Goal: Communication & Community: Answer question/provide support

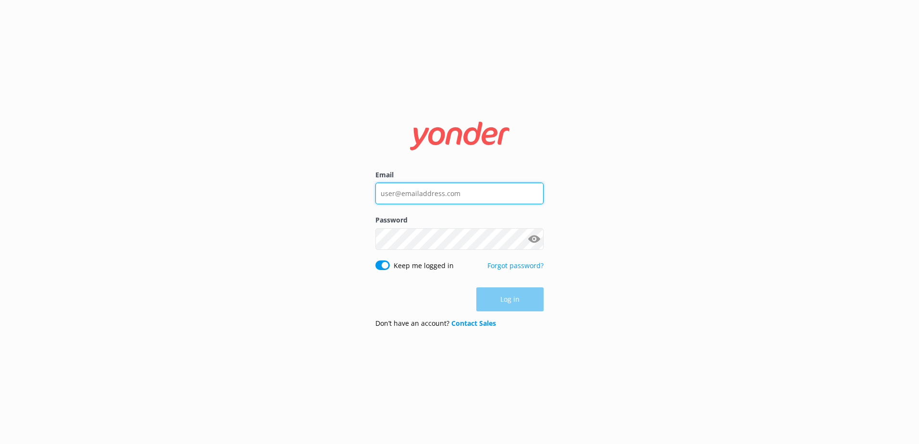
type input "[EMAIL_ADDRESS][DOMAIN_NAME]"
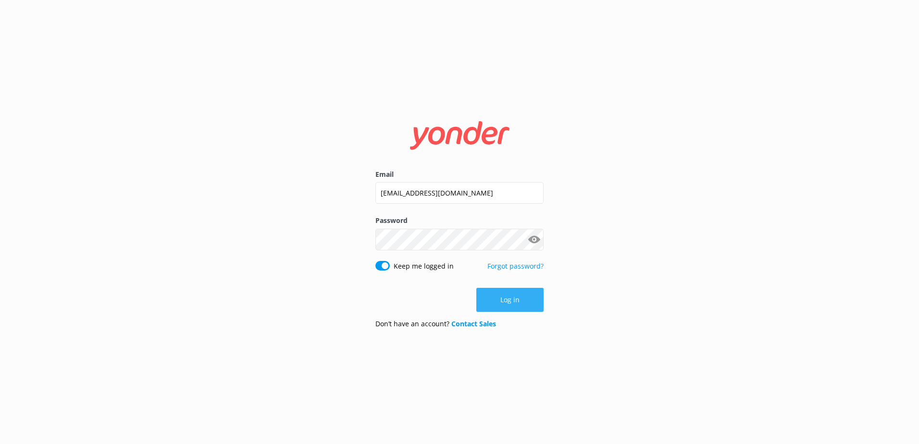
click at [490, 296] on div "Log in" at bounding box center [460, 300] width 168 height 24
click at [490, 296] on button "Log in" at bounding box center [509, 300] width 67 height 24
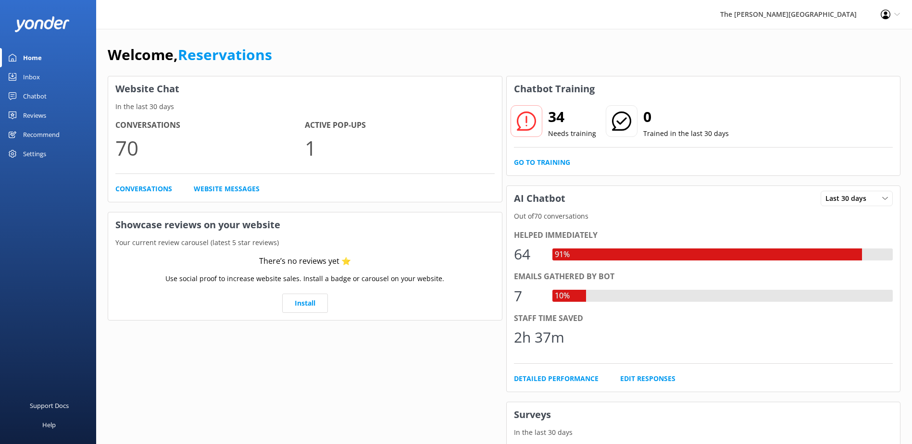
click at [38, 96] on div "Chatbot" at bounding box center [35, 96] width 24 height 19
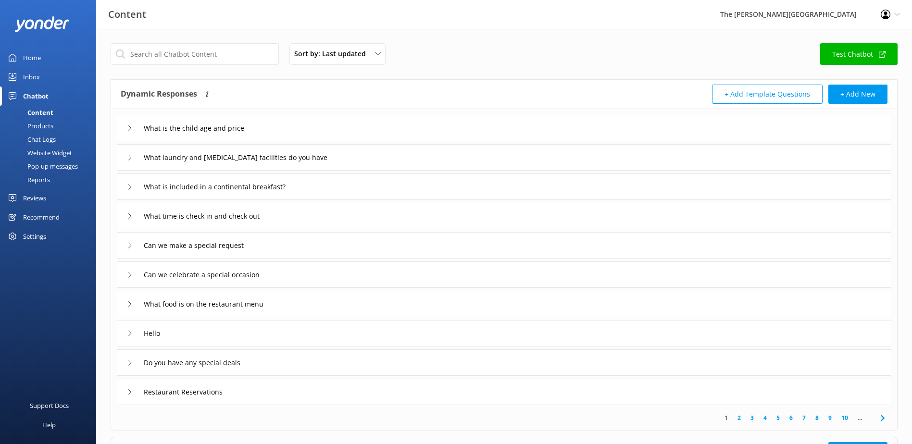
click at [54, 76] on link "Inbox" at bounding box center [48, 76] width 96 height 19
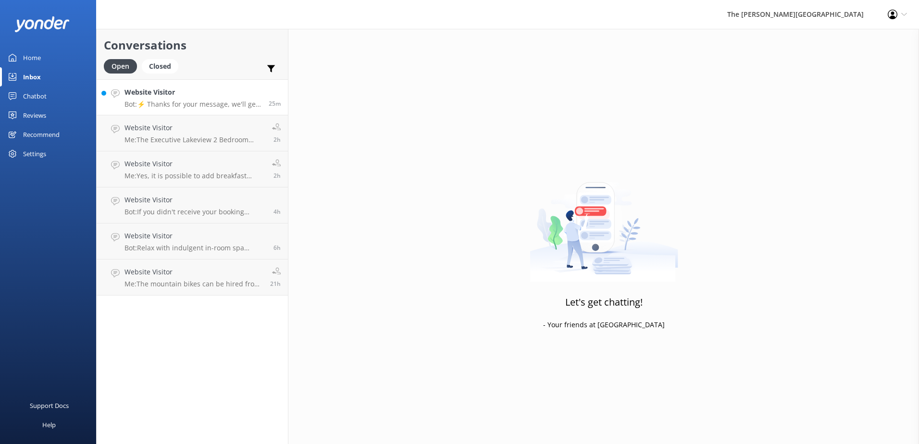
click at [198, 102] on p "Bot: ⚡ Thanks for your message, we'll get back to you as soon as we can. You're…" at bounding box center [193, 104] width 137 height 9
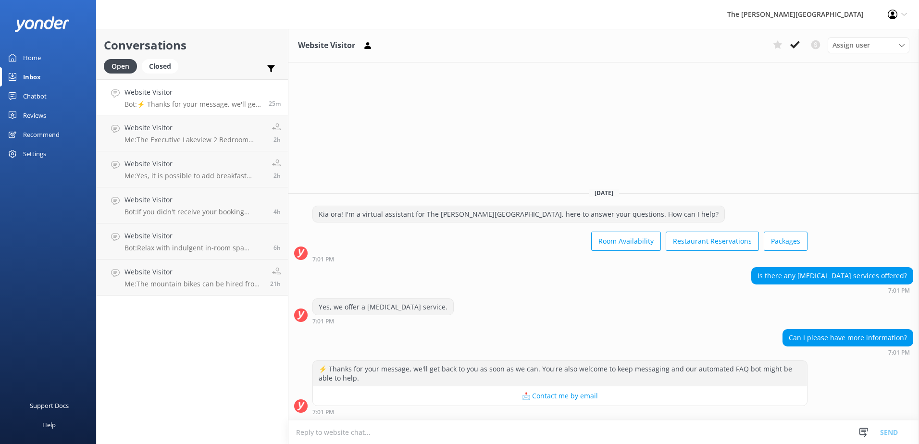
click at [553, 401] on button "📩 Contact me by email" at bounding box center [560, 396] width 494 height 19
click at [428, 433] on textarea at bounding box center [603, 433] width 631 height 24
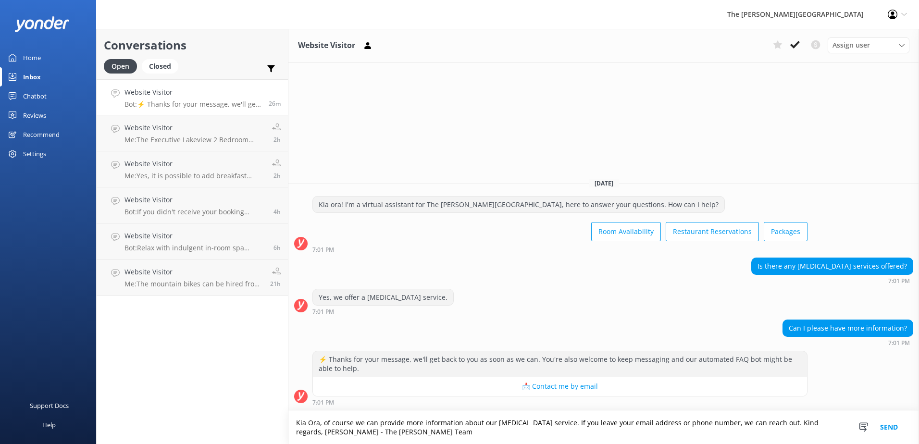
type textarea "Kia Ora, of course we can provide more information about our [MEDICAL_DATA] ser…"
click at [892, 428] on button "Send" at bounding box center [889, 427] width 36 height 33
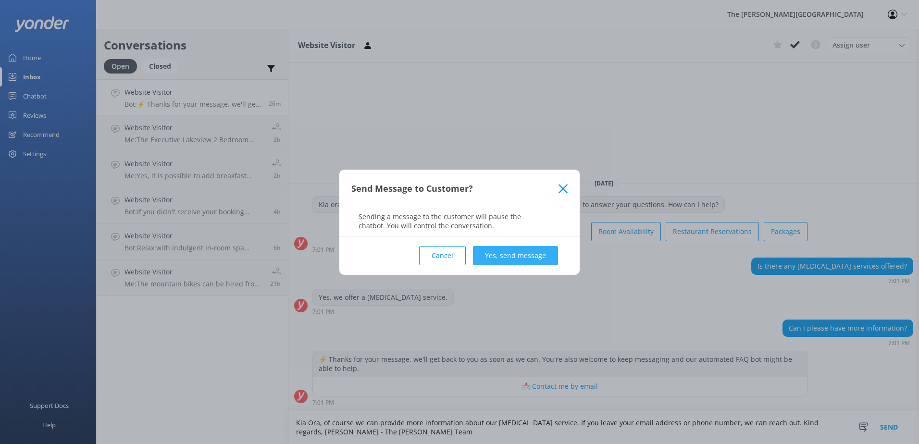
click at [525, 255] on button "Yes, send message" at bounding box center [515, 255] width 85 height 19
